Goal: Information Seeking & Learning: Learn about a topic

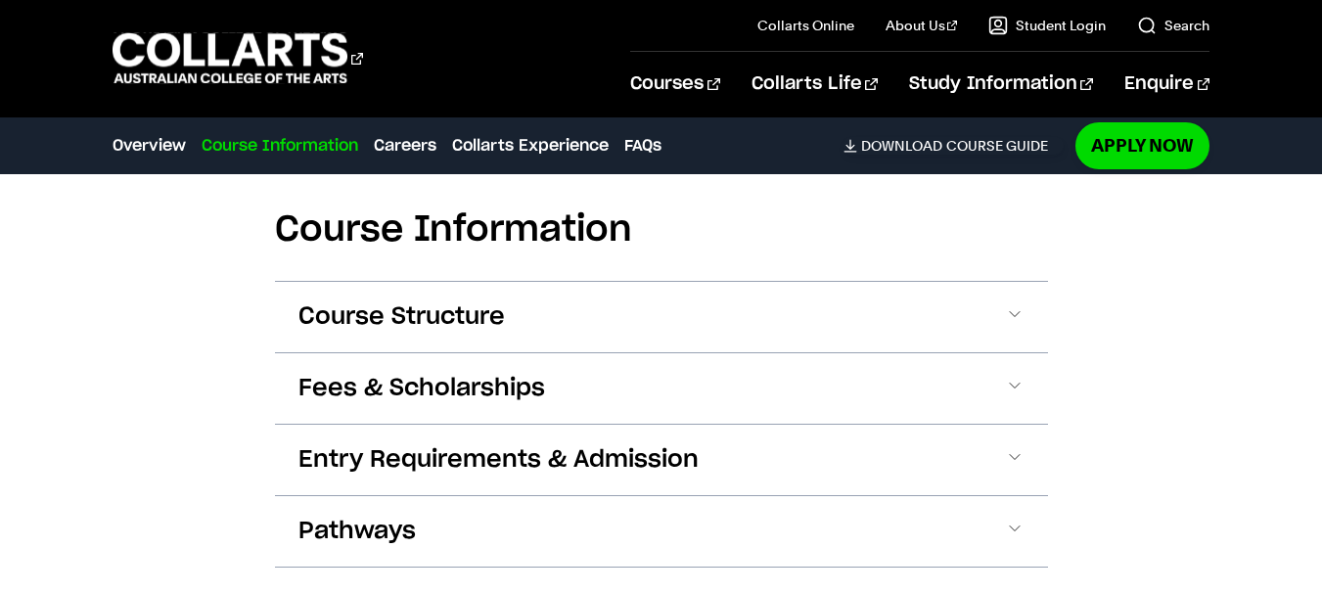
scroll to position [2251, 0]
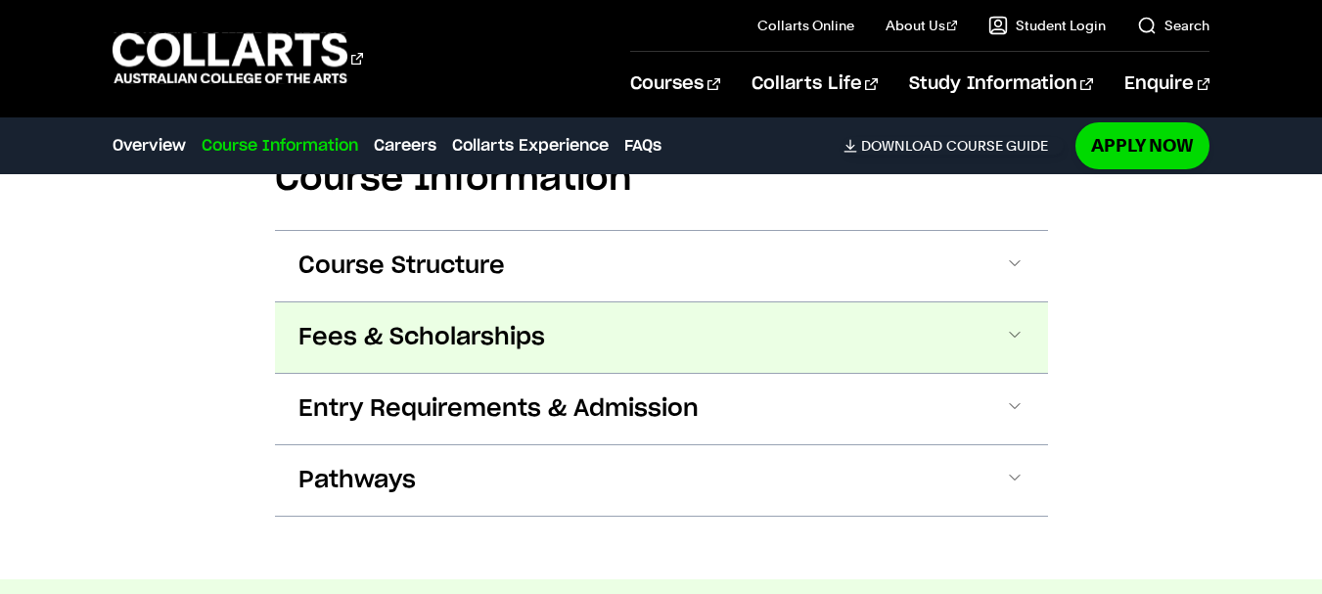
click at [468, 340] on span "Fees & Scholarships" at bounding box center [421, 337] width 247 height 31
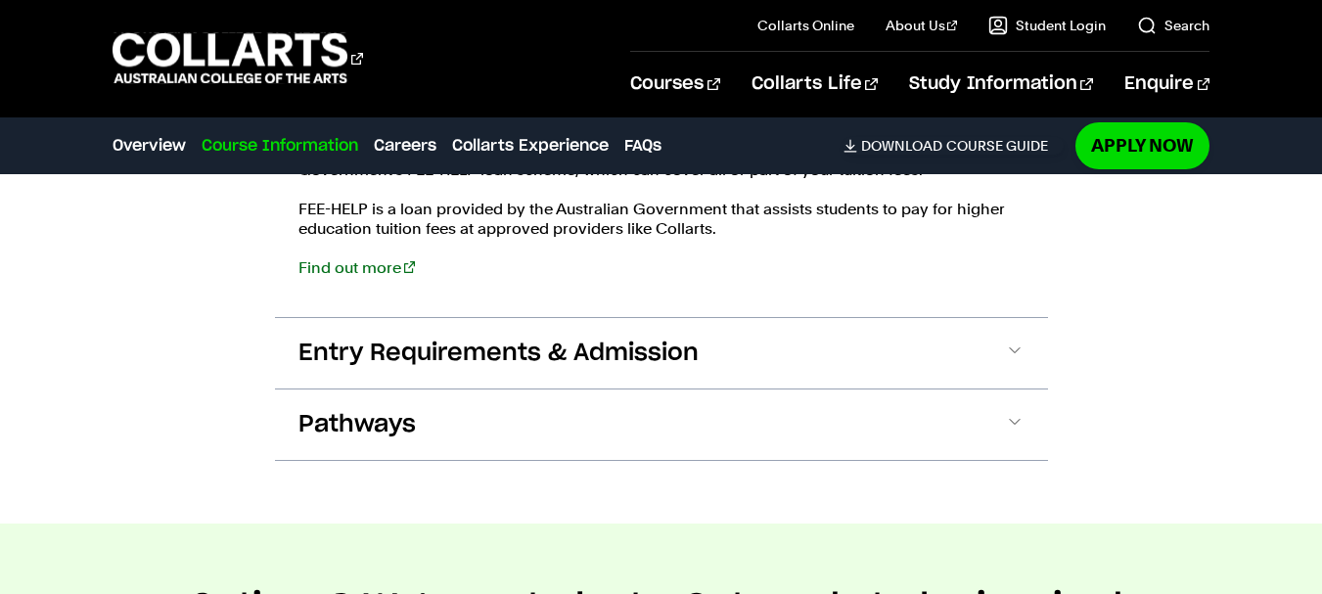
scroll to position [2475, 0]
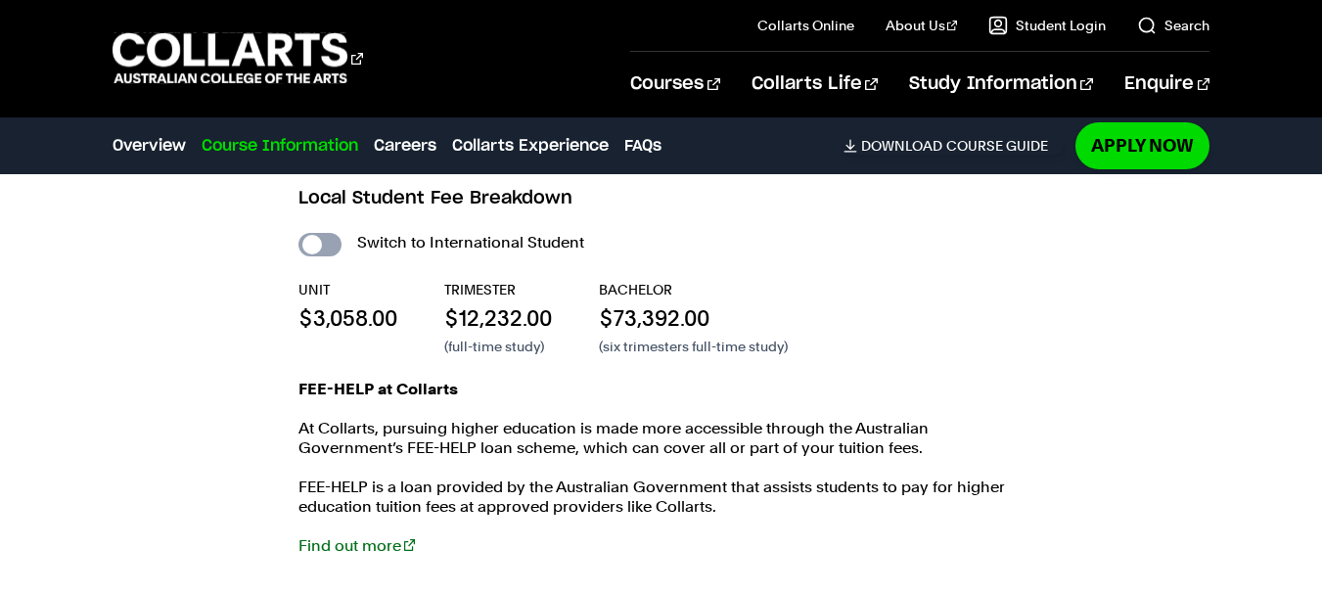
click at [331, 241] on input "International Student" at bounding box center [319, 244] width 43 height 23
checkbox input "true"
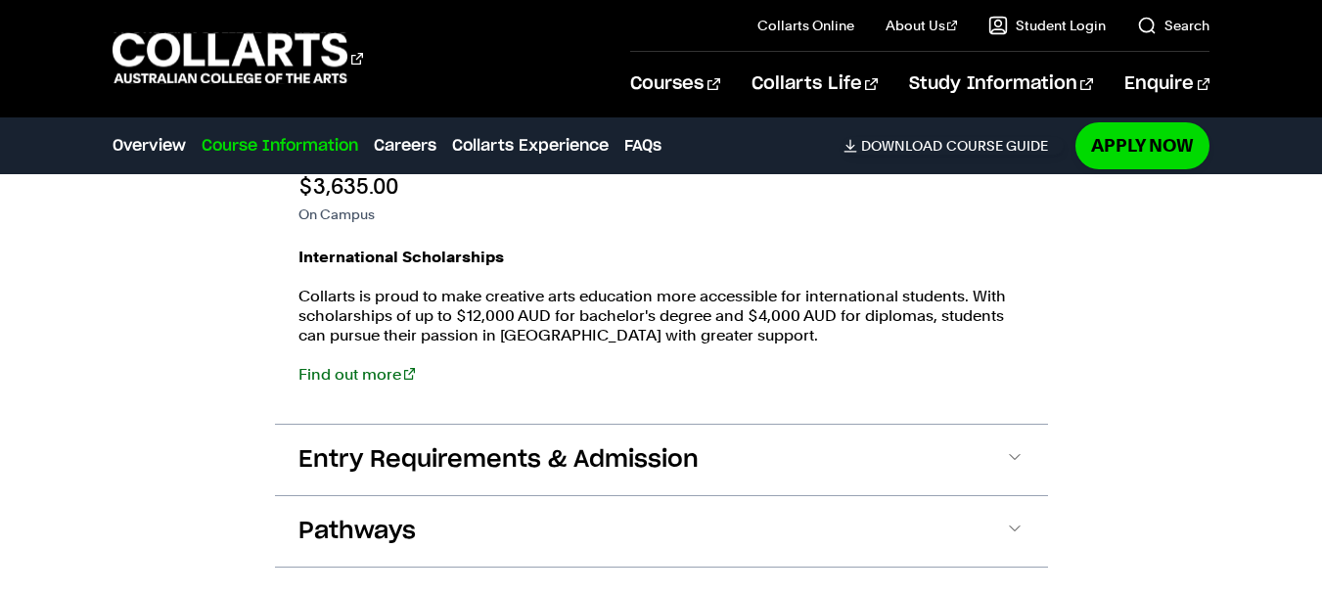
scroll to position [2573, 0]
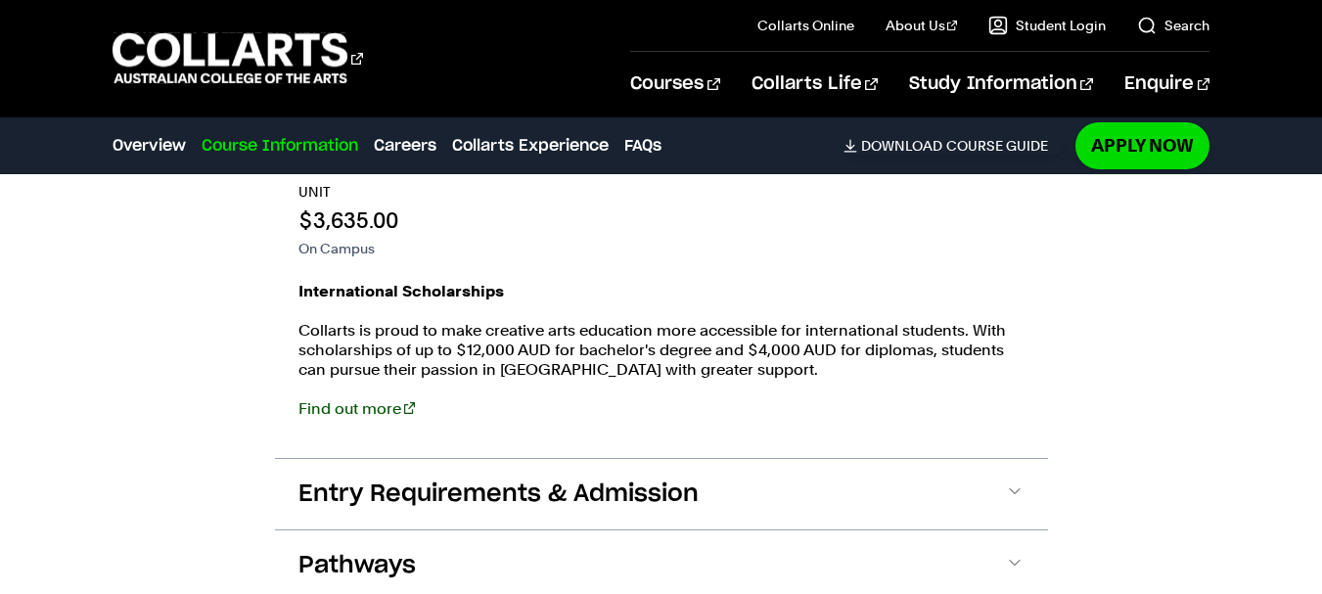
click at [337, 408] on link "Find out more" at bounding box center [356, 408] width 116 height 19
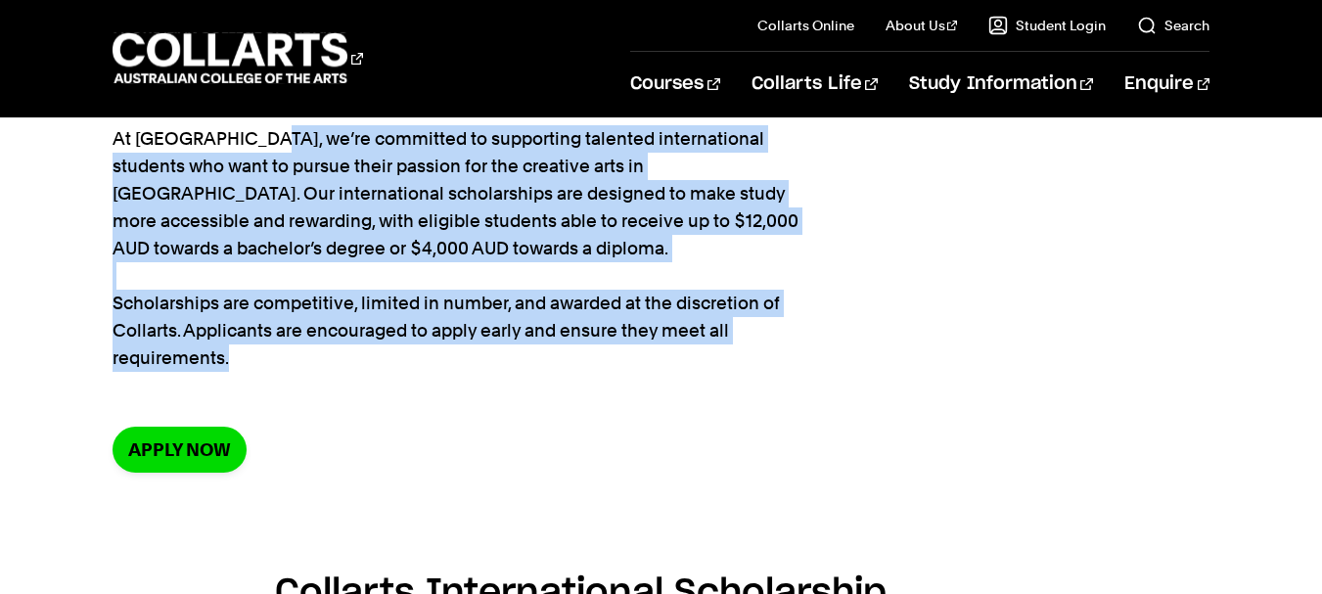
scroll to position [196, 0]
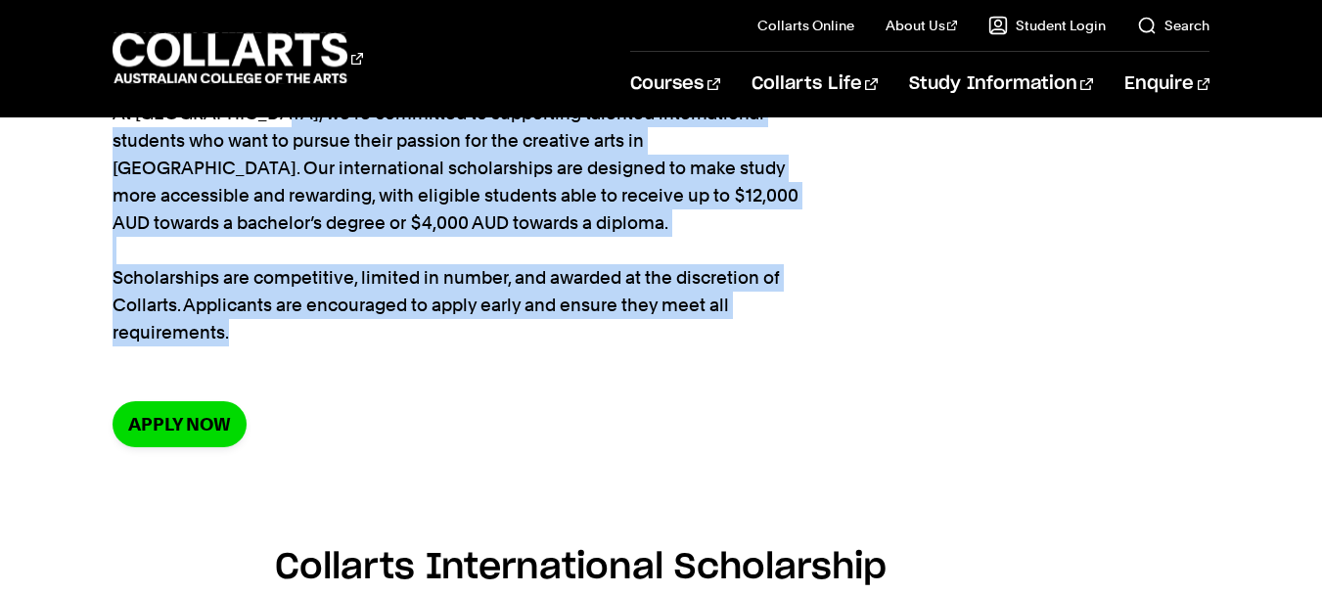
drag, startPoint x: 117, startPoint y: 305, endPoint x: 489, endPoint y: 371, distance: 377.6
click at [489, 371] on section "Home Study information Scholarships Scholarships At [GEOGRAPHIC_DATA], we’re co…" at bounding box center [661, 216] width 1097 height 588
copy p "At [GEOGRAPHIC_DATA], we’re committed to supporting talented international stud…"
